Goal: Task Accomplishment & Management: Use online tool/utility

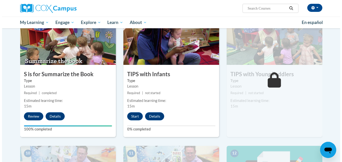
scroll to position [379, 0]
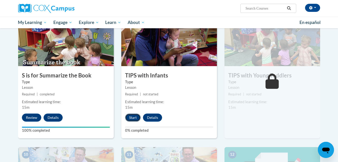
click at [131, 116] on button "Start" at bounding box center [133, 117] width 16 height 8
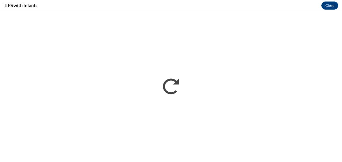
scroll to position [0, 0]
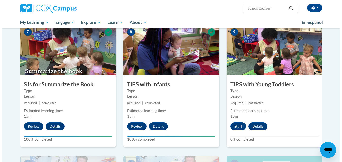
scroll to position [369, 0]
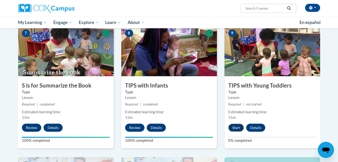
click at [236, 126] on button "Start" at bounding box center [237, 127] width 16 height 8
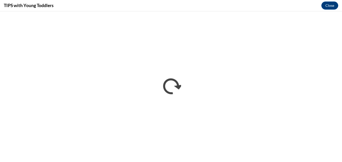
scroll to position [0, 0]
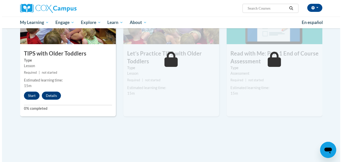
scroll to position [533, 0]
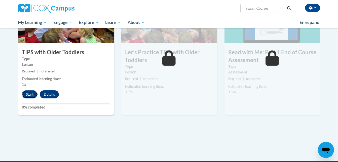
click at [28, 92] on button "Start" at bounding box center [30, 94] width 16 height 8
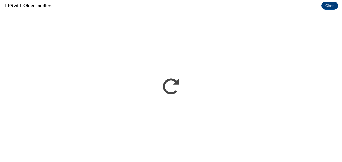
scroll to position [0, 0]
